Goal: Communication & Community: Answer question/provide support

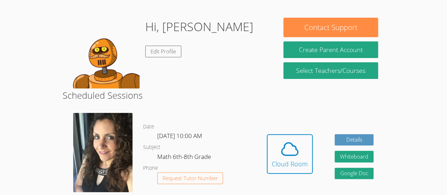
scroll to position [52, 0]
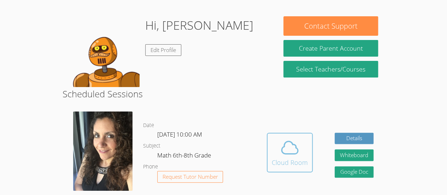
click at [293, 145] on icon at bounding box center [290, 147] width 20 height 20
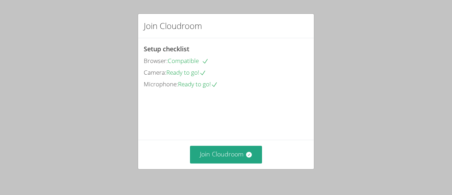
click at [230, 144] on div "Join Cloudroom" at bounding box center [226, 153] width 176 height 29
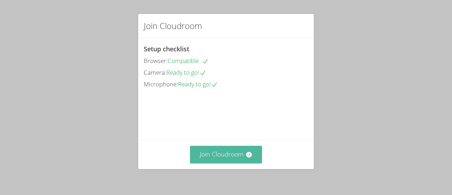
click at [215, 150] on button "Join Cloudroom" at bounding box center [226, 153] width 72 height 17
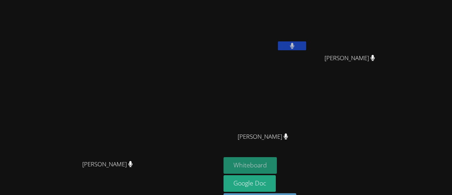
click at [277, 168] on button "Whiteboard" at bounding box center [250, 165] width 53 height 17
click at [306, 43] on button at bounding box center [292, 45] width 28 height 9
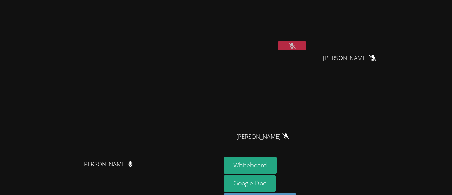
click at [306, 42] on button at bounding box center [292, 45] width 28 height 9
click at [296, 48] on icon at bounding box center [291, 46] width 7 height 6
click at [306, 46] on button at bounding box center [292, 45] width 28 height 9
click at [296, 43] on icon at bounding box center [291, 46] width 7 height 6
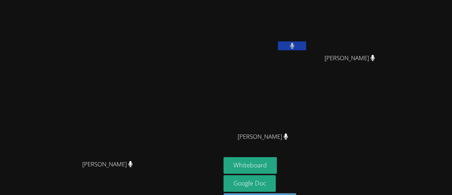
click at [295, 44] on icon at bounding box center [292, 46] width 5 height 6
click at [306, 50] on div at bounding box center [292, 46] width 28 height 11
click at [296, 47] on icon at bounding box center [291, 46] width 7 height 6
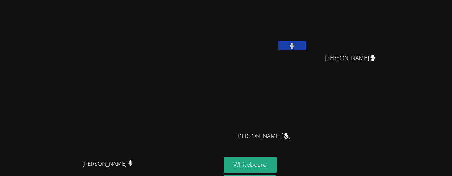
drag, startPoint x: 331, startPoint y: 43, endPoint x: 331, endPoint y: 24, distance: 18.4
click at [308, 24] on div "[PERSON_NAME]" at bounding box center [266, 28] width 84 height 50
click at [306, 47] on button at bounding box center [292, 45] width 28 height 9
click at [296, 47] on icon at bounding box center [291, 46] width 7 height 6
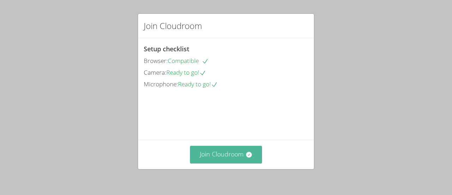
click at [232, 151] on button "Join Cloudroom" at bounding box center [226, 153] width 72 height 17
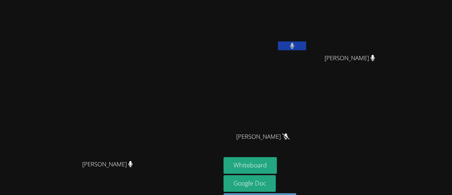
click at [285, 41] on button at bounding box center [292, 45] width 28 height 9
click at [306, 45] on button at bounding box center [292, 45] width 28 height 9
click at [306, 46] on button at bounding box center [292, 45] width 28 height 9
click at [306, 49] on button at bounding box center [292, 45] width 28 height 9
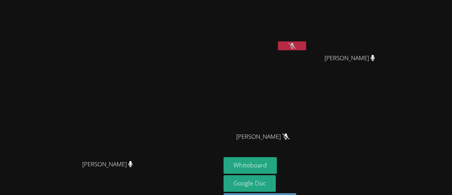
click at [306, 48] on button at bounding box center [292, 45] width 28 height 9
click at [308, 85] on video at bounding box center [266, 104] width 84 height 47
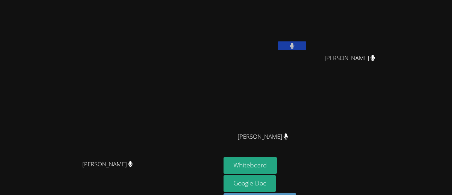
click at [308, 85] on video at bounding box center [266, 104] width 84 height 47
drag, startPoint x: 327, startPoint y: 85, endPoint x: 398, endPoint y: 99, distance: 72.6
click at [394, 99] on div "Enrique Cardona Molina Kebin Vasquez Gonzalez Kebin Vasquez Gonzalez Yaretzi Ga…" at bounding box center [309, 80] width 171 height 154
click at [306, 45] on button at bounding box center [292, 45] width 28 height 9
click at [296, 48] on icon at bounding box center [291, 46] width 7 height 6
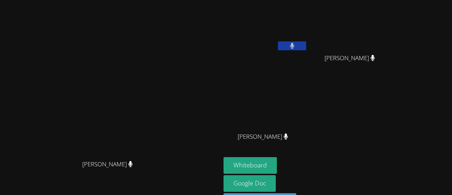
click at [306, 45] on button at bounding box center [292, 45] width 28 height 9
click at [306, 49] on button at bounding box center [292, 45] width 28 height 9
click at [306, 46] on button at bounding box center [292, 45] width 28 height 9
click at [306, 42] on button at bounding box center [292, 45] width 28 height 9
click at [277, 159] on button "Whiteboard" at bounding box center [250, 165] width 53 height 17
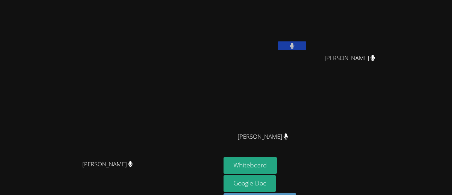
click at [308, 40] on video at bounding box center [266, 26] width 84 height 47
click at [306, 46] on button at bounding box center [292, 45] width 28 height 9
click at [306, 48] on button at bounding box center [292, 45] width 28 height 9
click at [306, 46] on button at bounding box center [292, 45] width 28 height 9
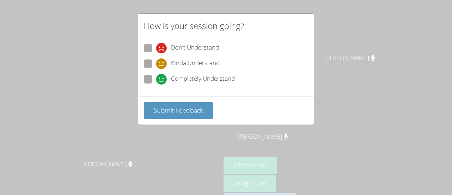
click at [159, 64] on icon at bounding box center [161, 63] width 11 height 11
click at [159, 64] on input "Kinda Understand" at bounding box center [159, 62] width 6 height 6
radio input "true"
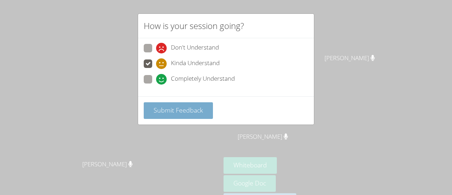
click at [169, 108] on span "Submit Feedback" at bounding box center [178, 110] width 49 height 8
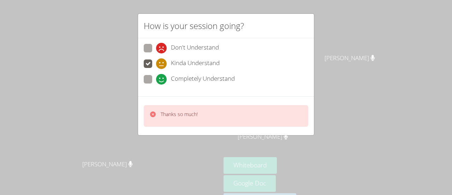
click at [181, 76] on span "Completely Understand" at bounding box center [203, 79] width 64 height 11
click at [162, 76] on input "Completely Understand" at bounding box center [159, 78] width 6 height 6
radio input "true"
drag, startPoint x: 172, startPoint y: 110, endPoint x: 386, endPoint y: 188, distance: 227.8
click at [386, 188] on div "How is your session going? Don't Understand Kinda Understand Completely Underst…" at bounding box center [226, 97] width 452 height 195
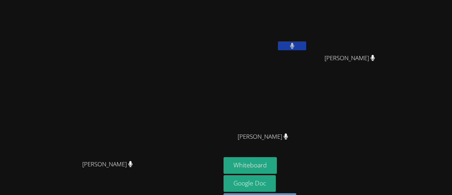
click at [306, 42] on button at bounding box center [292, 45] width 28 height 9
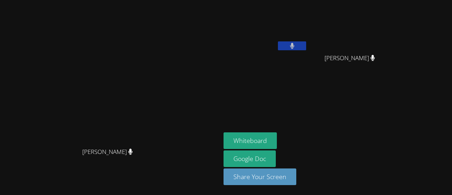
click at [306, 41] on button at bounding box center [292, 45] width 28 height 9
click at [296, 48] on icon at bounding box center [291, 46] width 7 height 6
click at [306, 46] on button at bounding box center [292, 45] width 28 height 9
click at [278, 41] on button at bounding box center [292, 45] width 28 height 9
click at [294, 46] on icon at bounding box center [292, 46] width 4 height 6
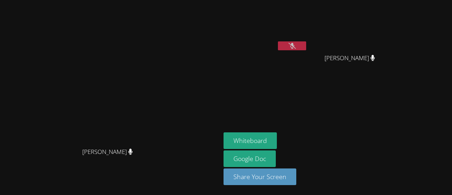
click at [306, 41] on button at bounding box center [292, 45] width 28 height 9
